Goal: Transaction & Acquisition: Purchase product/service

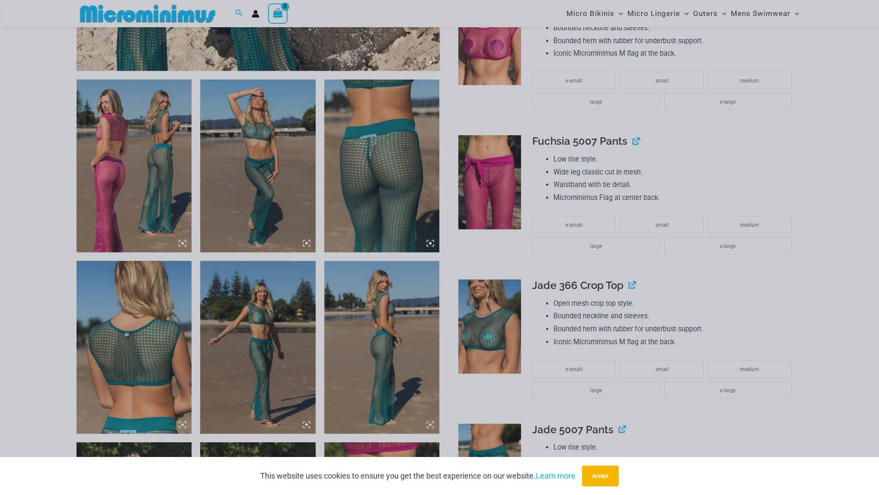
scroll to position [555, 0]
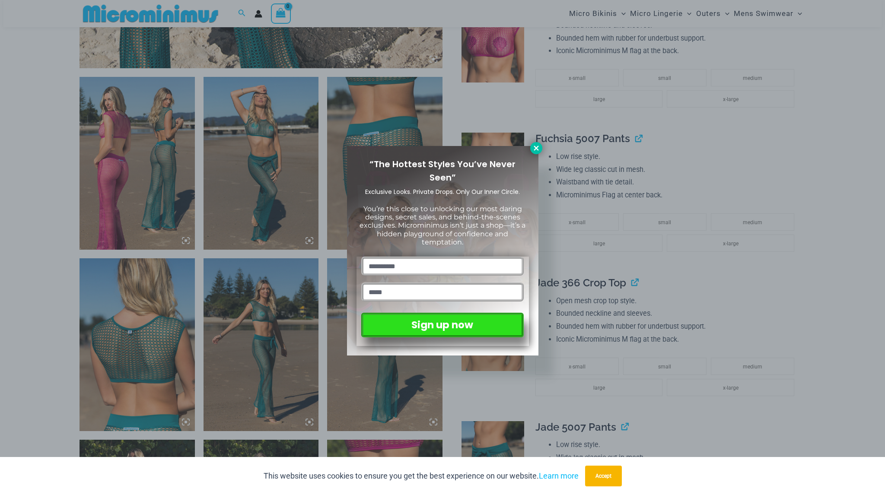
type input "**********"
click at [534, 148] on icon at bounding box center [537, 148] width 8 height 8
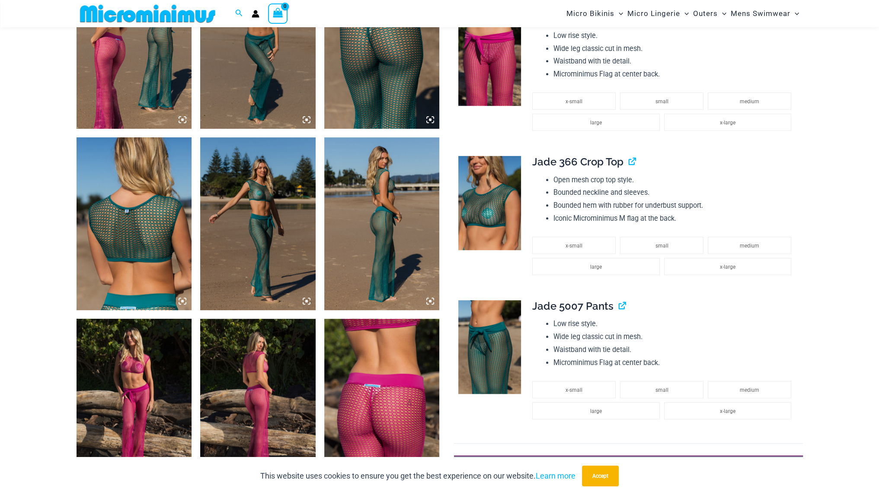
scroll to position [598, 0]
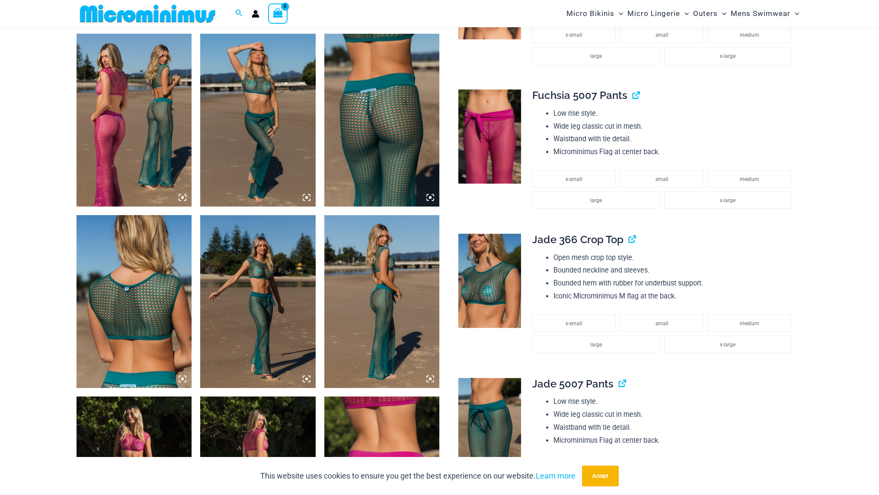
click at [490, 155] on img at bounding box center [489, 136] width 63 height 94
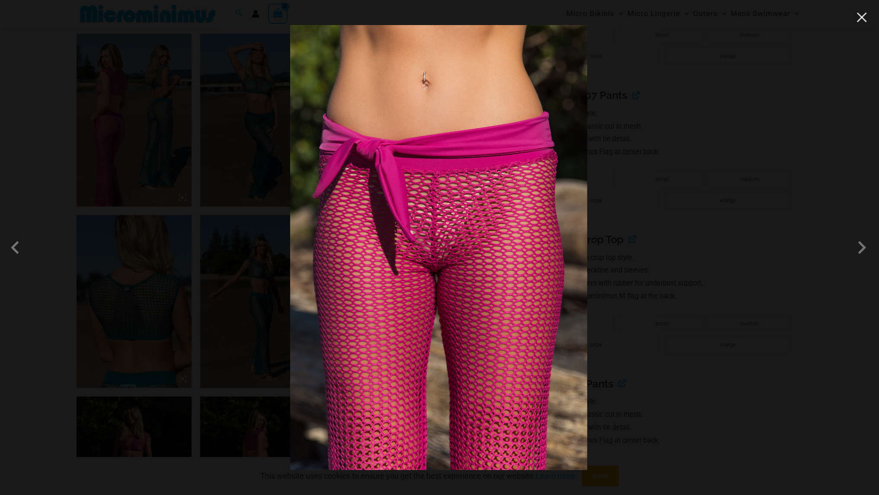
click at [864, 19] on button "Close" at bounding box center [861, 17] width 13 height 13
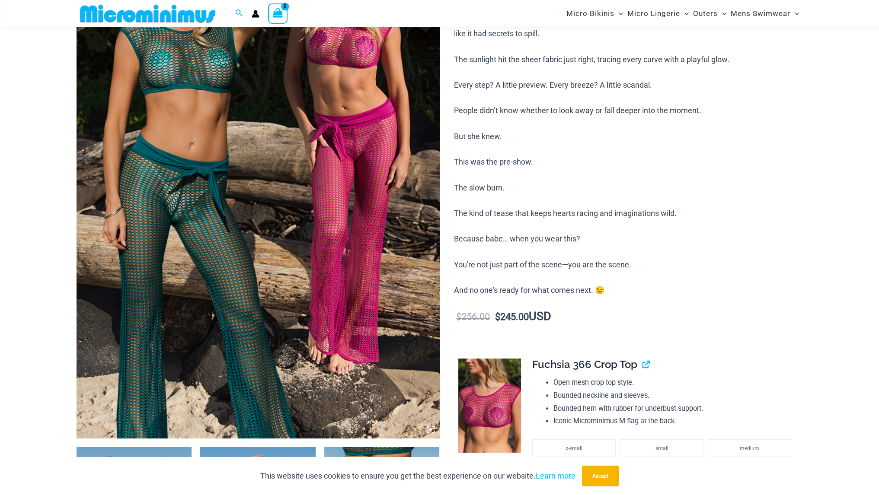
scroll to position [0, 0]
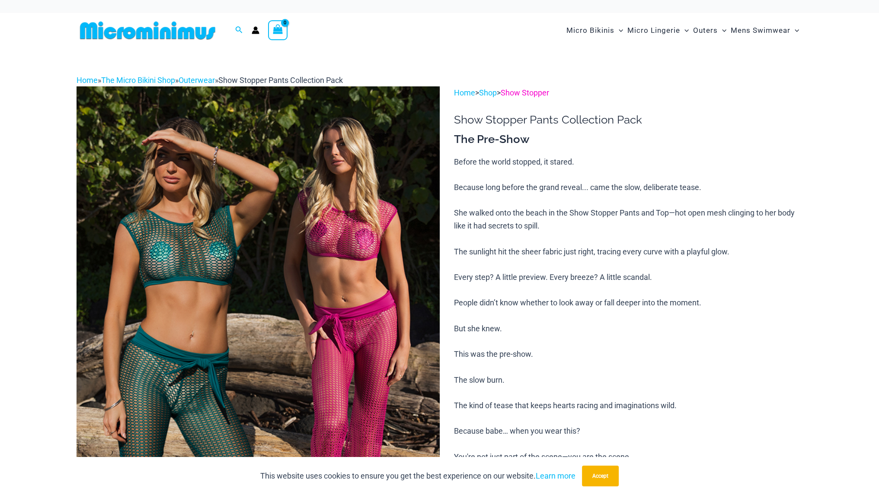
click at [527, 91] on link "Show Stopper" at bounding box center [525, 92] width 48 height 9
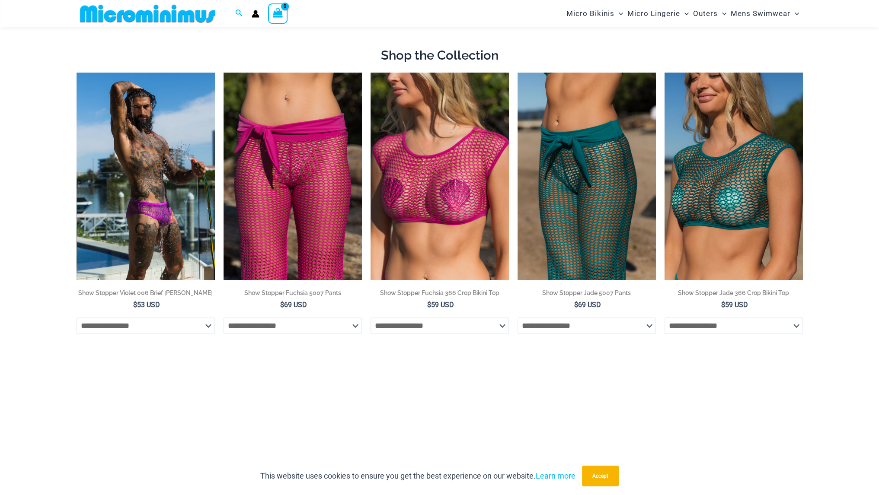
scroll to position [555, 0]
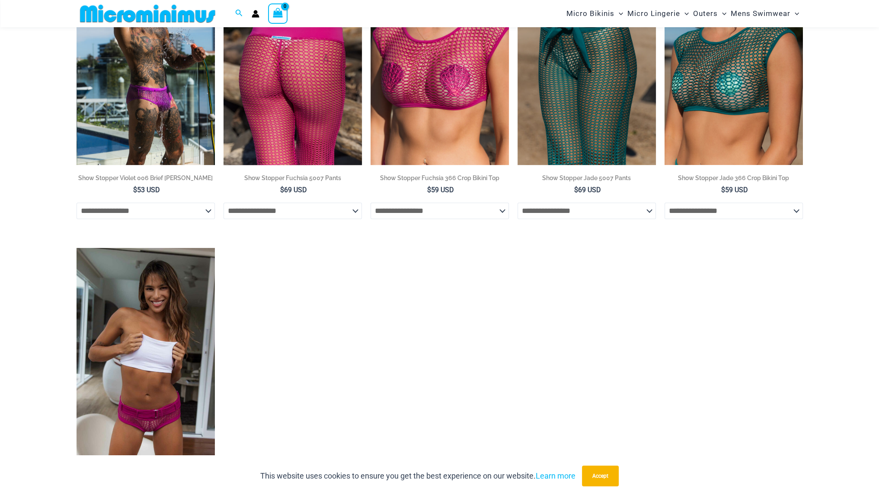
type input "**********"
click at [287, 128] on img at bounding box center [293, 62] width 138 height 208
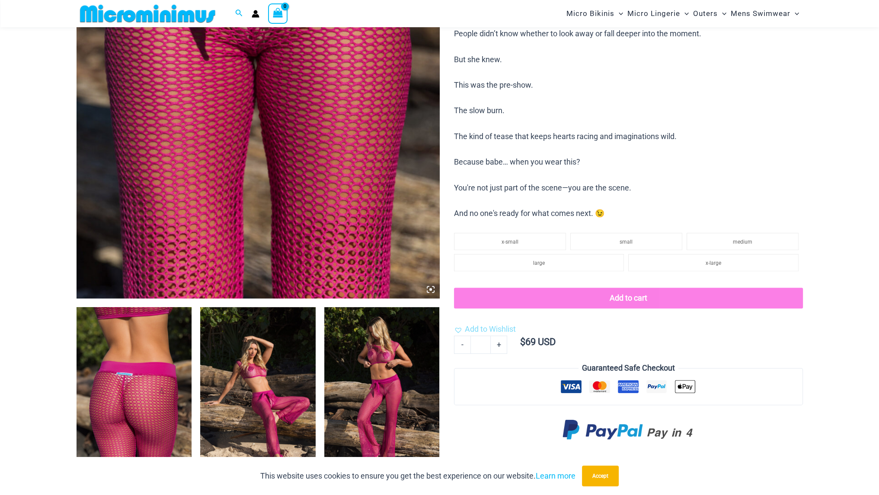
scroll to position [295, 0]
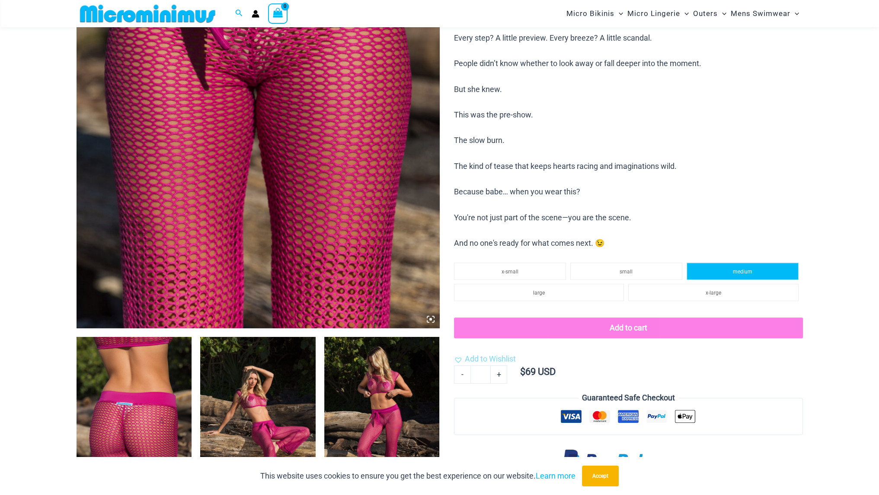
type input "**********"
click at [747, 272] on span "medium" at bounding box center [742, 272] width 19 height 6
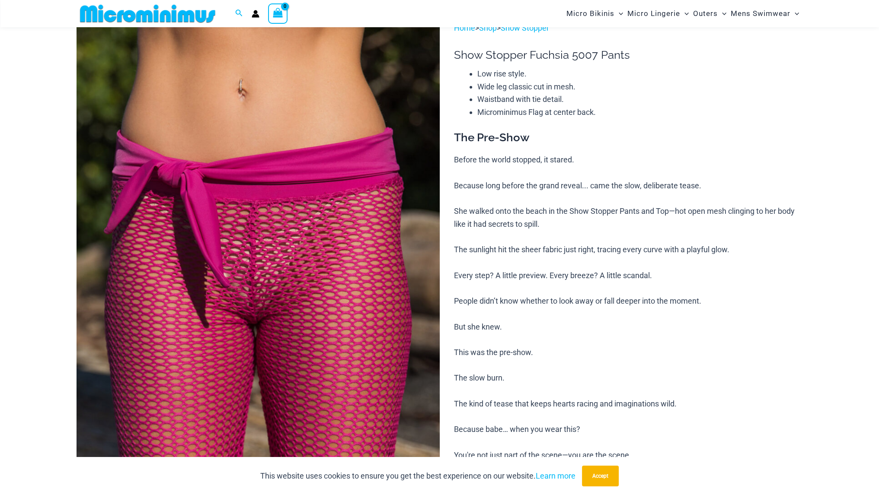
scroll to position [0, 0]
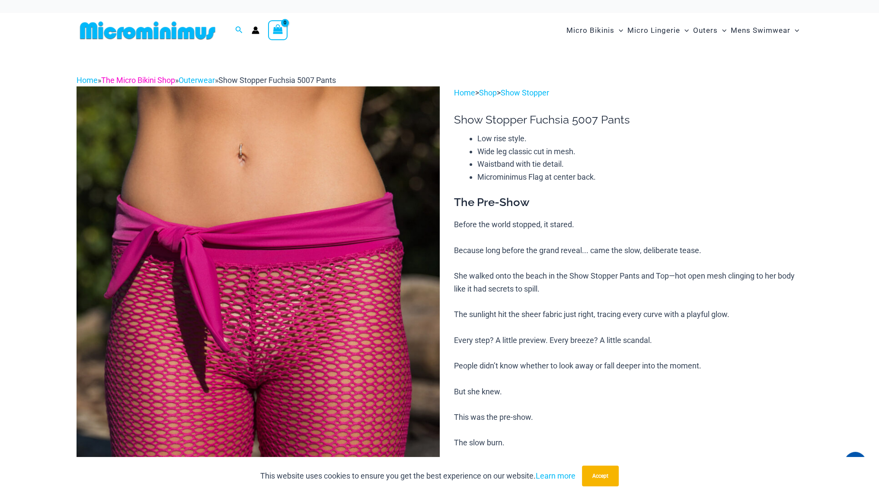
click at [132, 83] on link "The Micro Bikini Shop" at bounding box center [138, 80] width 74 height 9
click at [205, 79] on link "Outerwear" at bounding box center [197, 80] width 36 height 9
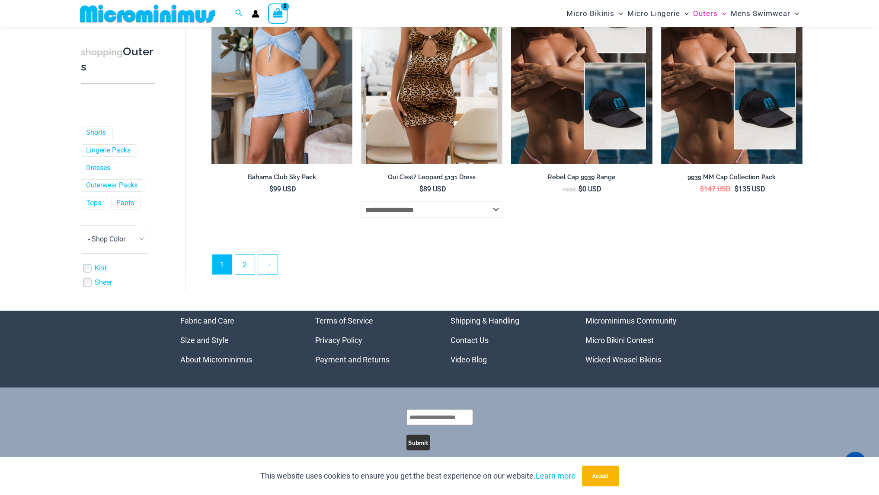
scroll to position [2241, 0]
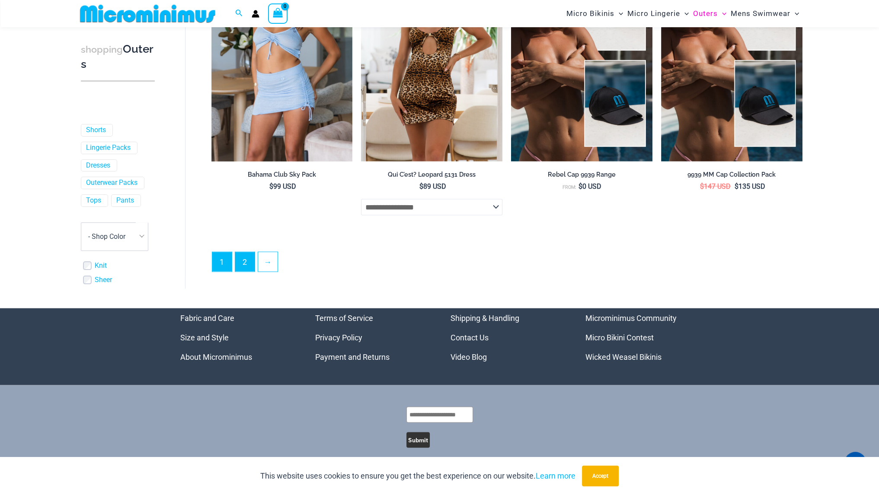
type input "**********"
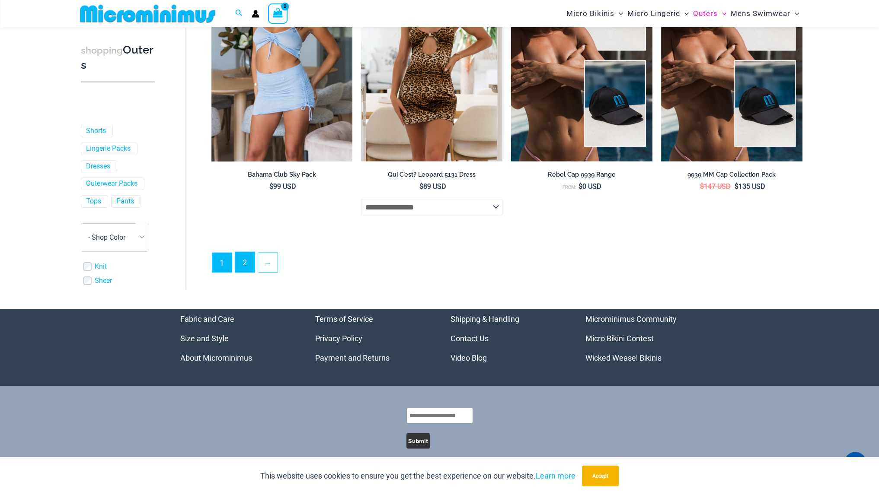
click at [242, 265] on link "2" at bounding box center [244, 262] width 19 height 20
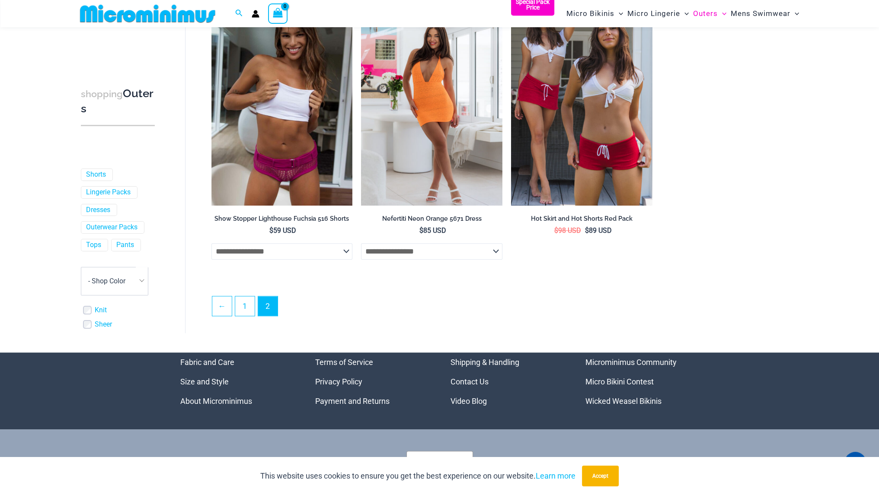
scroll to position [868, 0]
